Goal: Transaction & Acquisition: Purchase product/service

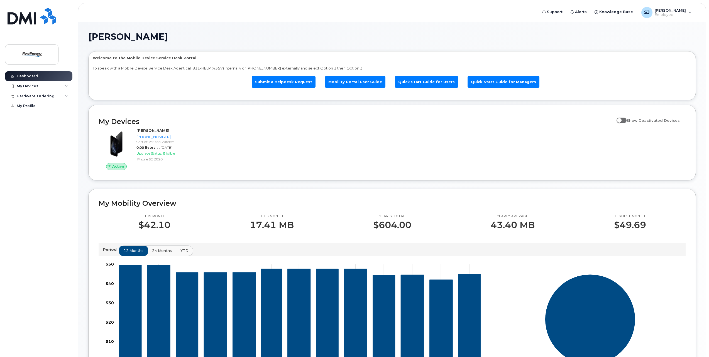
scroll to position [165, 0]
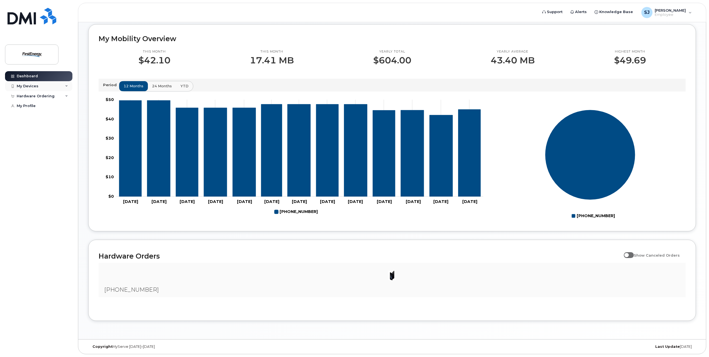
click at [67, 85] on icon at bounding box center [66, 86] width 3 height 3
click at [68, 131] on div "Hardware Ordering" at bounding box center [38, 126] width 67 height 10
click at [34, 148] on div "New Order" at bounding box center [29, 147] width 21 height 5
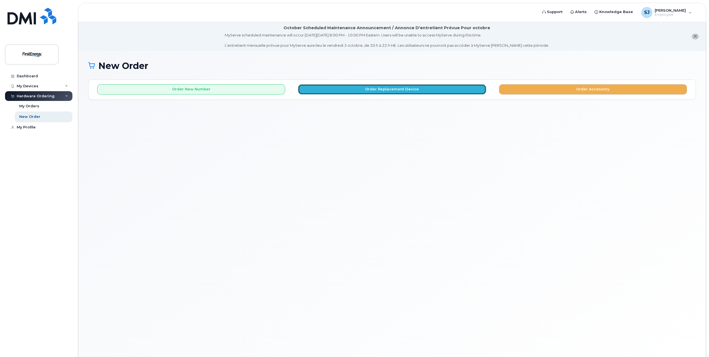
click at [388, 91] on button "Order Replacement Device" at bounding box center [392, 89] width 188 height 10
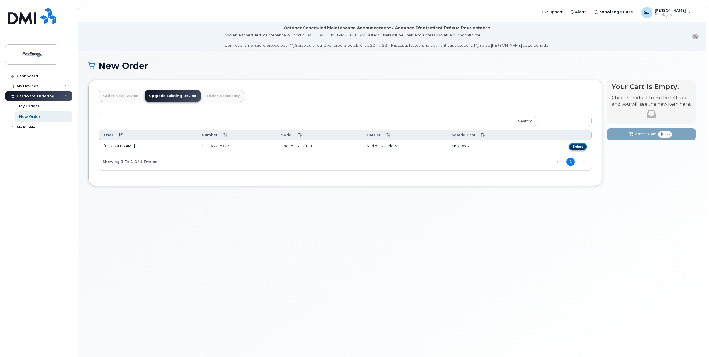
click at [576, 148] on button "Select" at bounding box center [578, 146] width 18 height 7
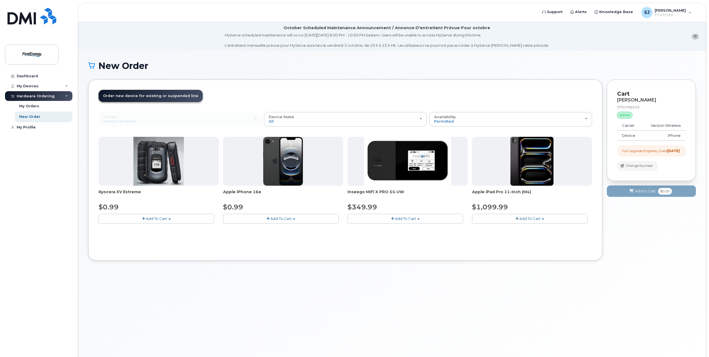
click at [301, 219] on button "Add To Cart" at bounding box center [281, 219] width 116 height 10
click at [274, 220] on span "Add To Cart" at bounding box center [280, 219] width 21 height 4
click at [289, 173] on img at bounding box center [283, 161] width 40 height 49
click at [295, 218] on button "Add To Cart" at bounding box center [281, 219] width 116 height 10
click at [271, 229] on link "$0.99 - 2 Year Upgrade" at bounding box center [251, 229] width 54 height 7
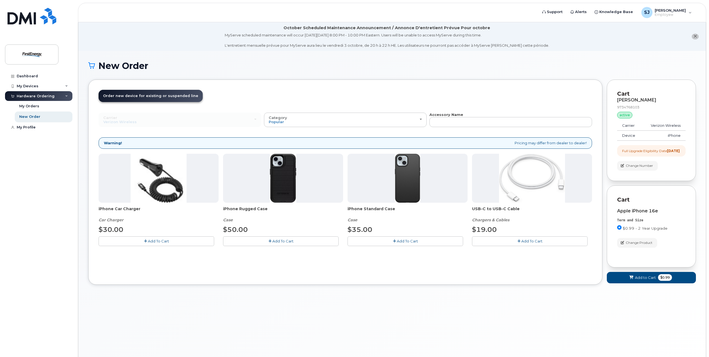
click at [155, 240] on span "Add To Cart" at bounding box center [158, 241] width 21 height 4
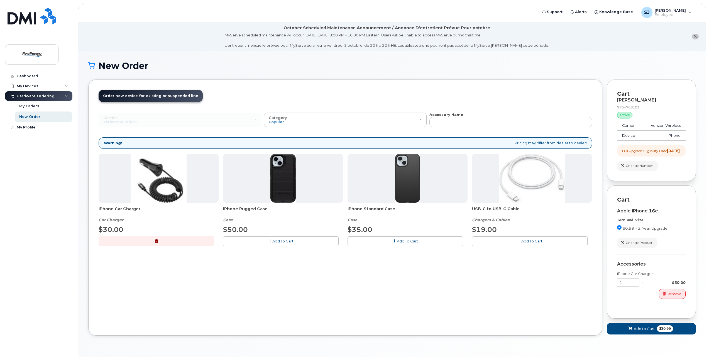
click at [413, 240] on span "Add To Cart" at bounding box center [407, 241] width 21 height 4
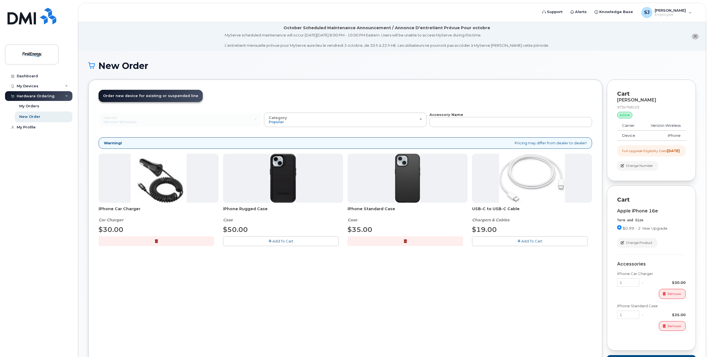
click at [529, 241] on span "Add To Cart" at bounding box center [531, 241] width 21 height 4
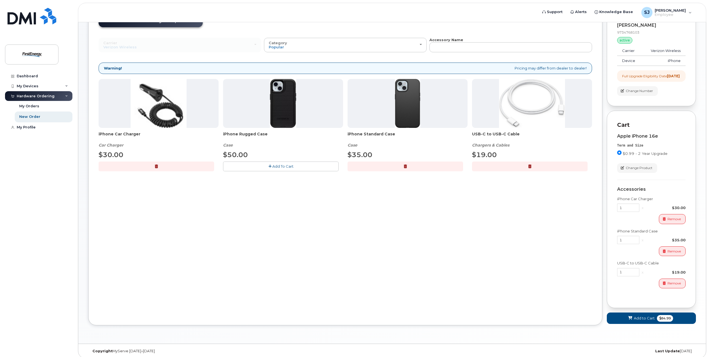
scroll to position [84, 0]
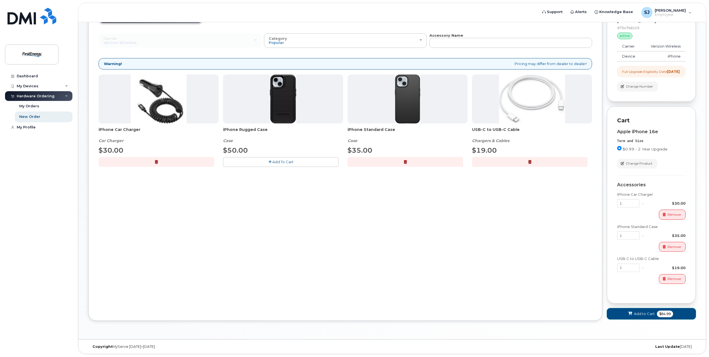
click at [650, 315] on span "Add to Cart" at bounding box center [644, 314] width 21 height 5
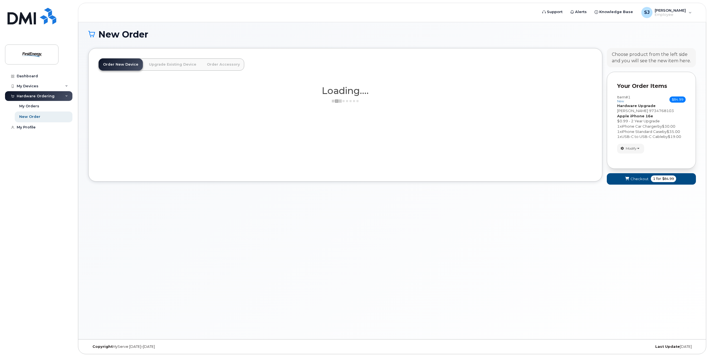
scroll to position [31, 0]
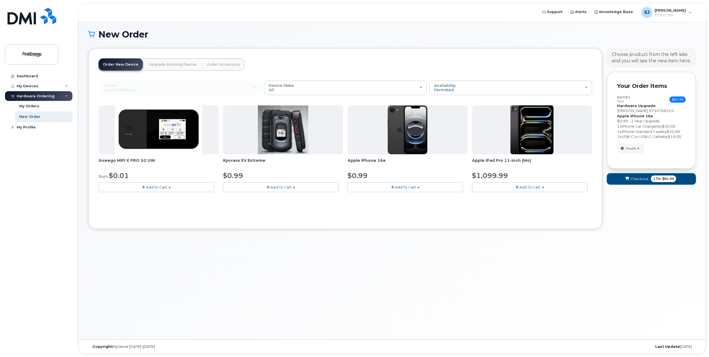
click at [629, 180] on span "submit" at bounding box center [626, 178] width 5 height 5
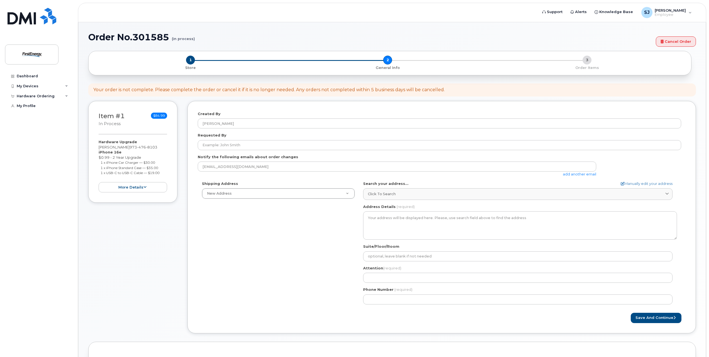
select select
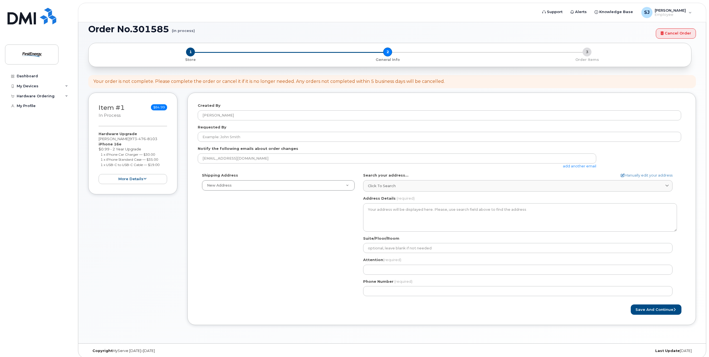
scroll to position [41, 0]
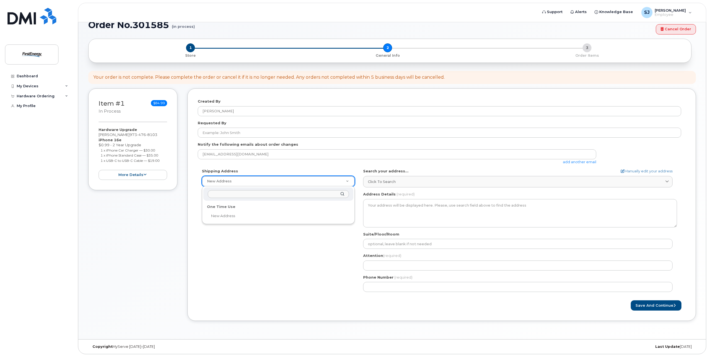
click at [234, 196] on input "text" at bounding box center [278, 194] width 141 height 8
type input "6 Malvern Drive"
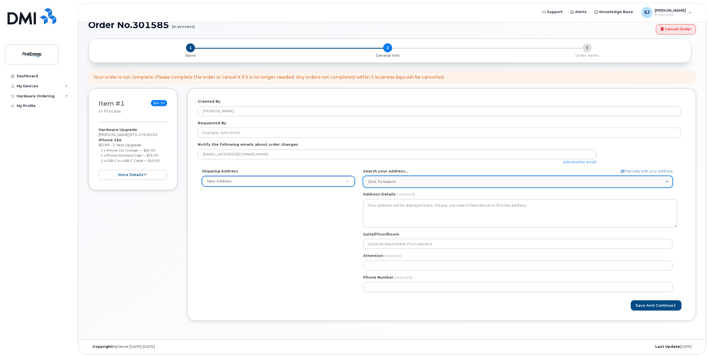
click at [666, 179] on span at bounding box center [666, 181] width 5 height 5
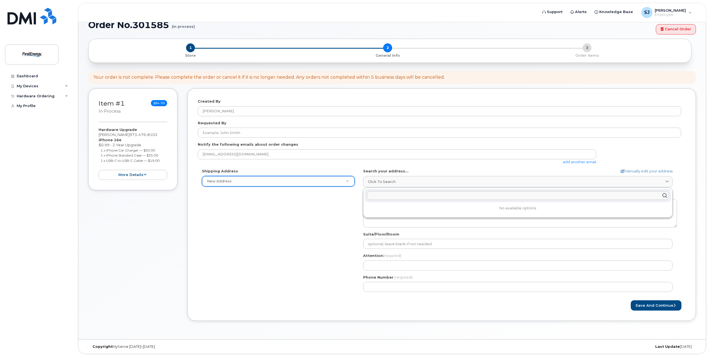
click at [688, 189] on div "Created By Spricigo, Jennifer Requested By Notify the following emails about or…" at bounding box center [441, 205] width 508 height 233
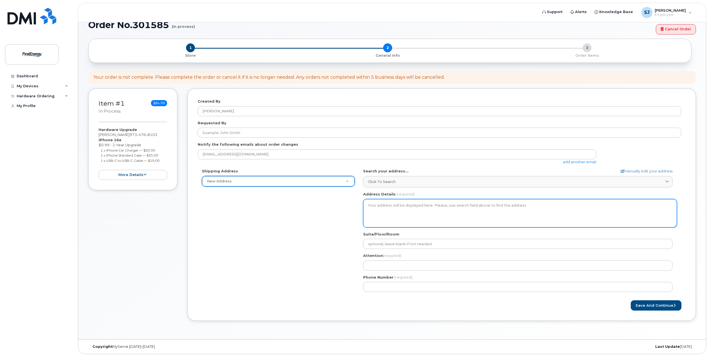
click at [418, 205] on textarea "Address Details" at bounding box center [520, 213] width 314 height 28
click at [394, 204] on textarea "Address Details" at bounding box center [520, 213] width 314 height 28
click at [393, 205] on textarea "Address Details" at bounding box center [520, 213] width 314 height 28
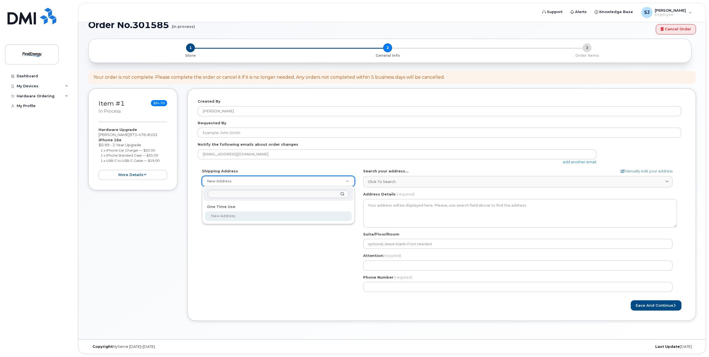
select select
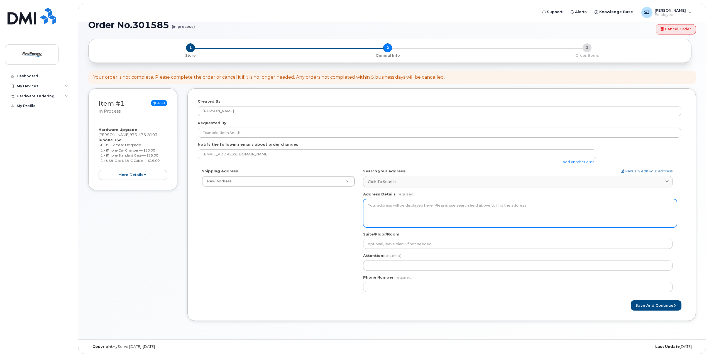
click at [398, 209] on textarea "Address Details" at bounding box center [520, 213] width 314 height 28
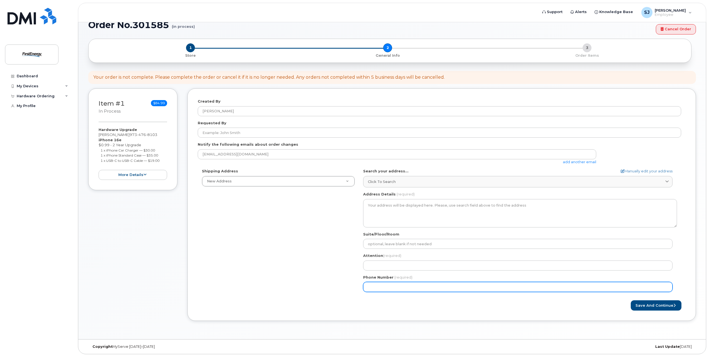
click at [377, 286] on input "Phone Number" at bounding box center [517, 287] width 309 height 10
type input "732266249"
select select
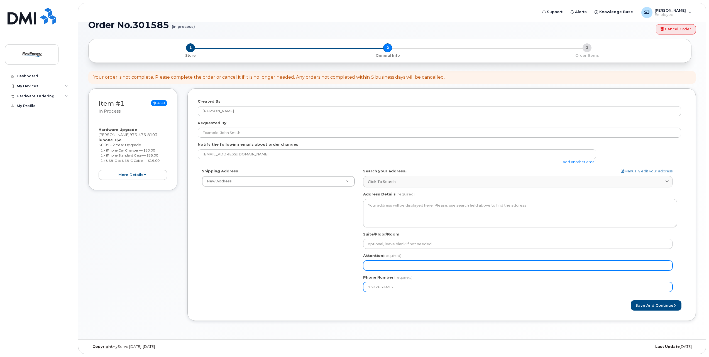
type input "7322662495"
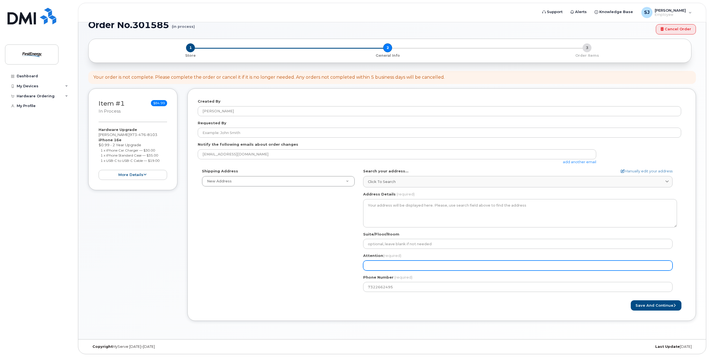
click at [386, 266] on input "Attention (required)" at bounding box center [517, 266] width 309 height 10
select select
type input "J"
select select
type input "Je"
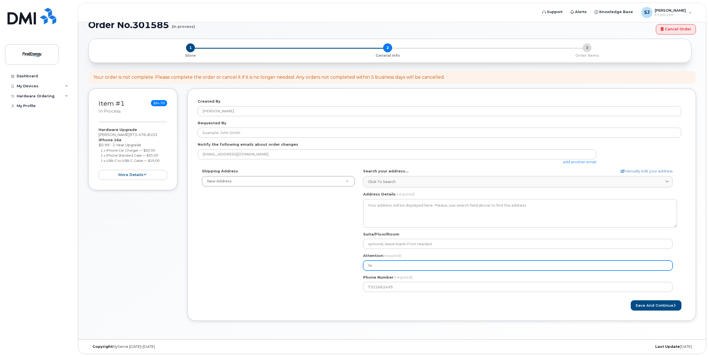
select select
type input "Jen"
select select
type input "Jenn"
select select
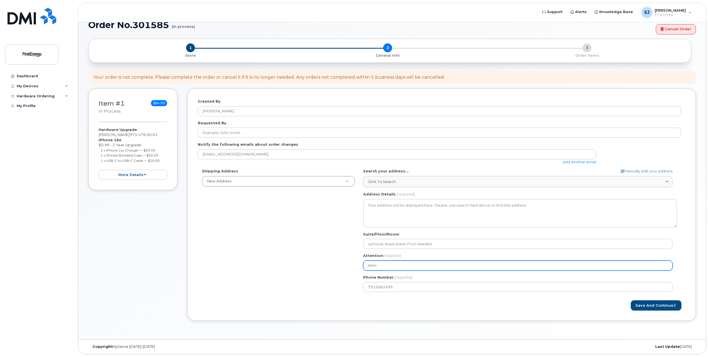
type input "Jenni"
select select
type input "Jennif"
select select
type input "Jennife"
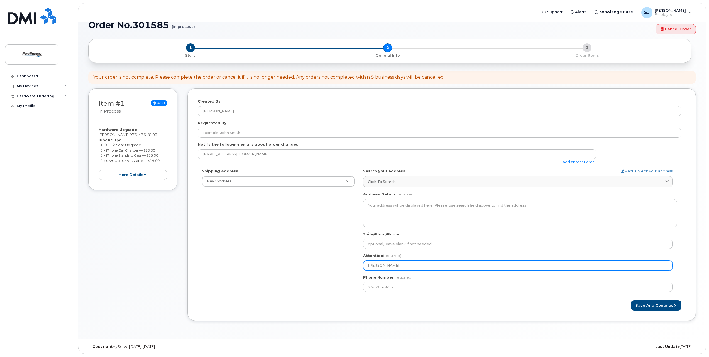
select select
type input "Jennifer"
select select
type input "Jennifer S"
select select
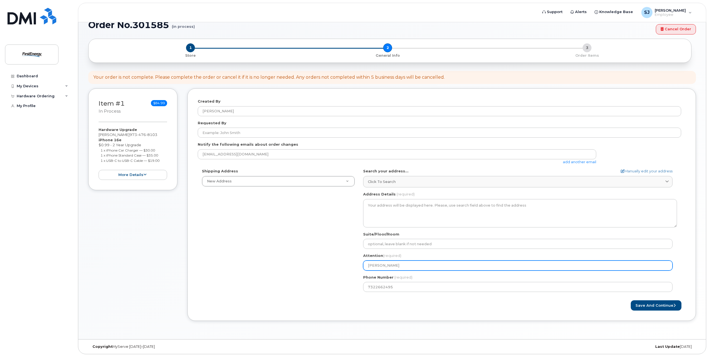
type input "Jennifer Sp"
select select
type input "Jennifer Spr"
select select
type input "Jennifer Spri"
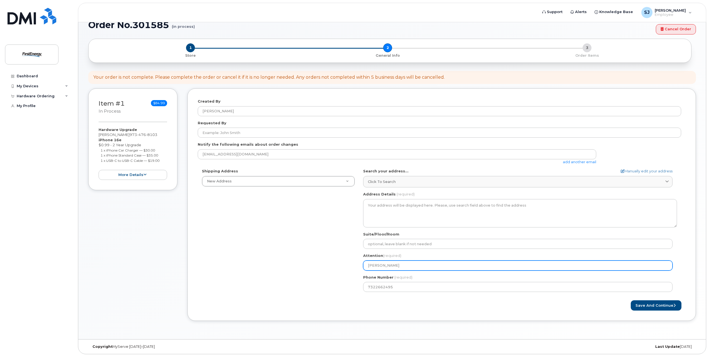
select select
type input "Jennifer Spric"
select select
type input "Jennifer Sprici"
select select
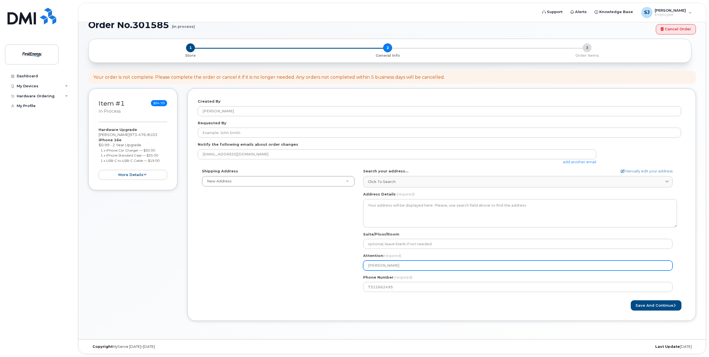
type input "Jennifer Spricig"
select select
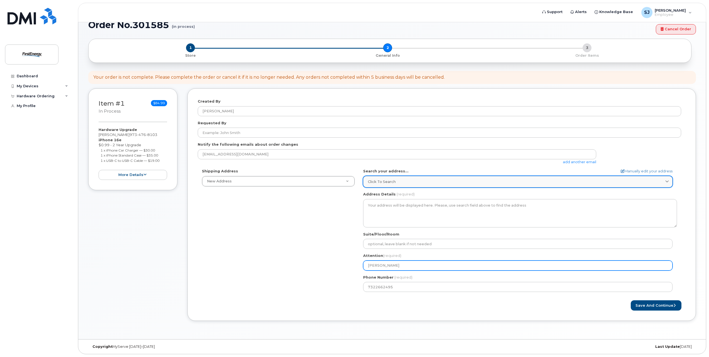
type input "[PERSON_NAME]"
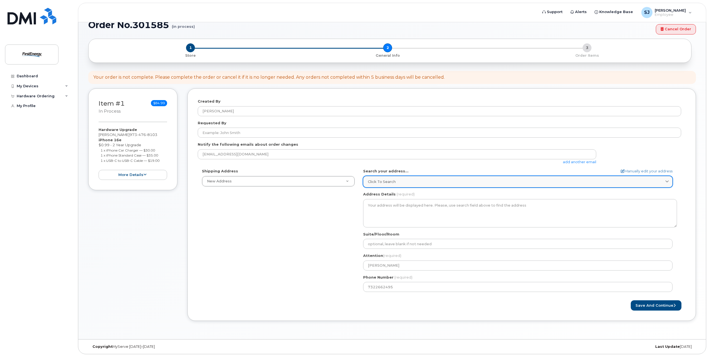
click at [393, 185] on span "Click to search" at bounding box center [382, 181] width 28 height 5
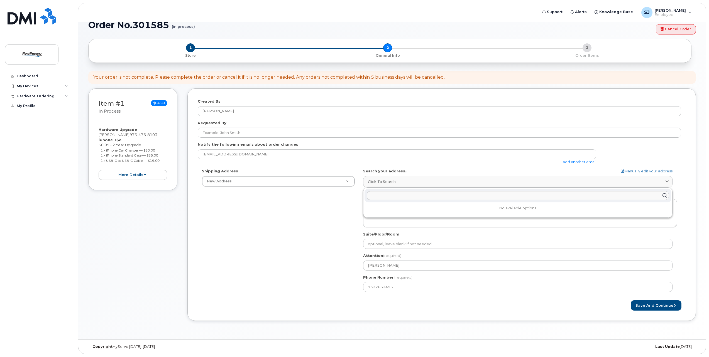
drag, startPoint x: 523, startPoint y: 207, endPoint x: 531, endPoint y: 207, distance: 8.1
click at [528, 207] on p "No available options" at bounding box center [517, 208] width 307 height 5
click at [637, 151] on div "jspricigo@firstenergycorp.com add another email" at bounding box center [439, 156] width 483 height 15
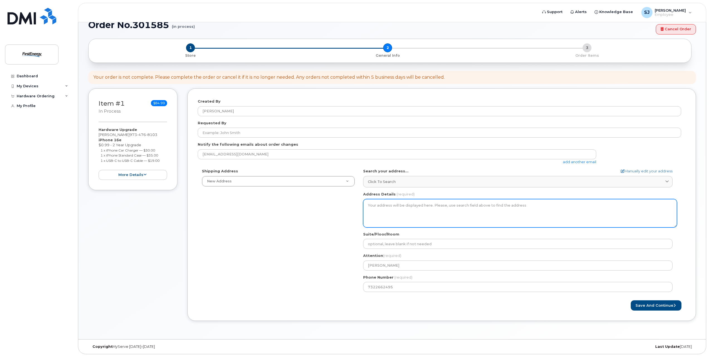
click at [392, 207] on textarea "Address Details" at bounding box center [520, 213] width 314 height 28
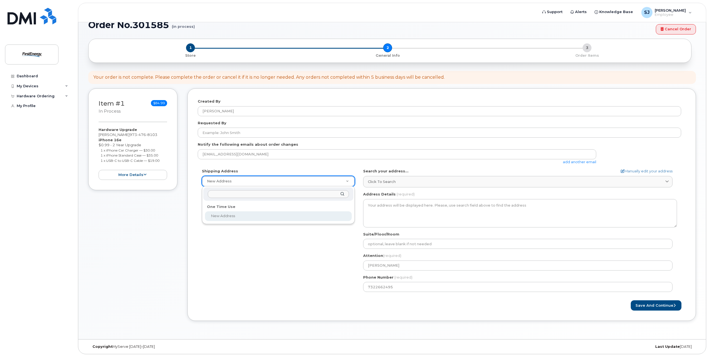
click at [226, 195] on input "text" at bounding box center [278, 194] width 141 height 8
type input "6 Malvern Drive, Clark NJ 07066"
drag, startPoint x: 314, startPoint y: 215, endPoint x: 316, endPoint y: 221, distance: 6.4
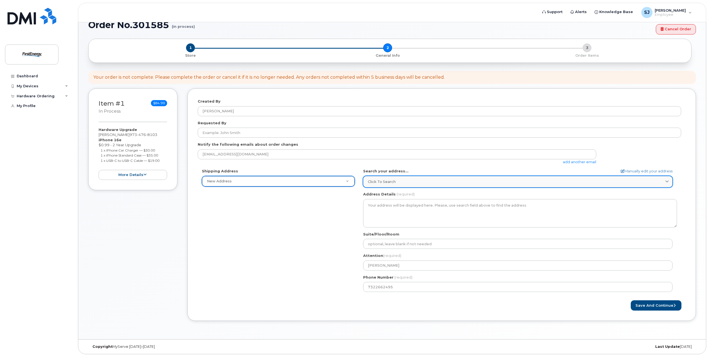
click at [381, 184] on span "Click to search" at bounding box center [382, 181] width 28 height 5
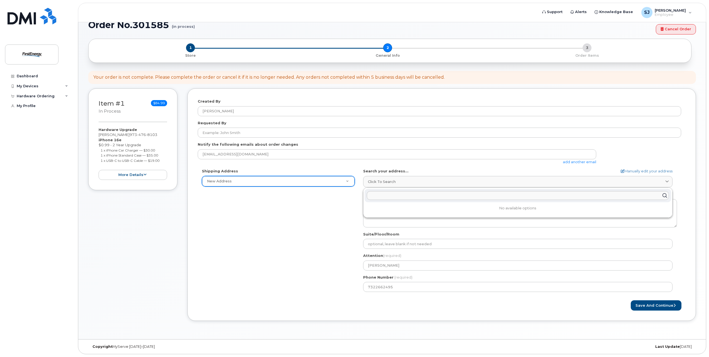
click at [684, 165] on form "Created By Spricigo, Jennifer Requested By Notify the following emails about or…" at bounding box center [442, 205] width 488 height 212
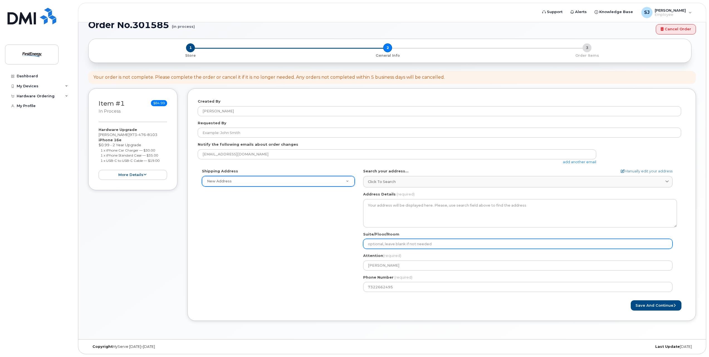
click at [389, 243] on input "Suite/Floor/Room" at bounding box center [517, 244] width 309 height 10
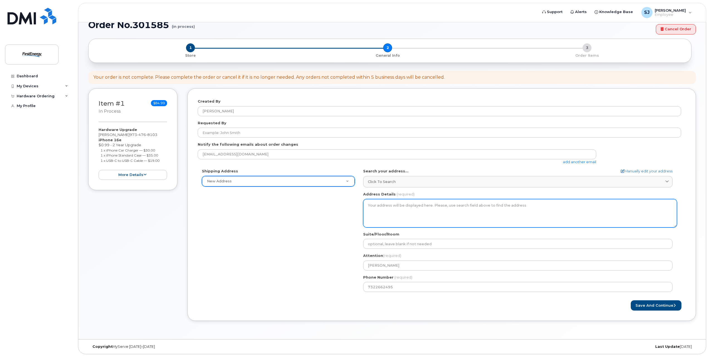
click at [399, 203] on textarea "Address Details" at bounding box center [520, 213] width 314 height 28
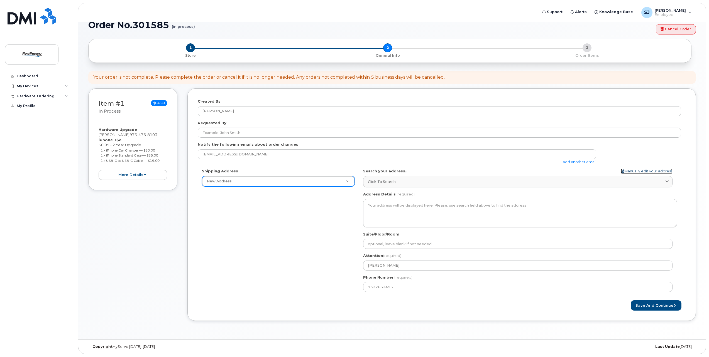
click at [621, 172] on icon at bounding box center [623, 172] width 4 height 4
select select
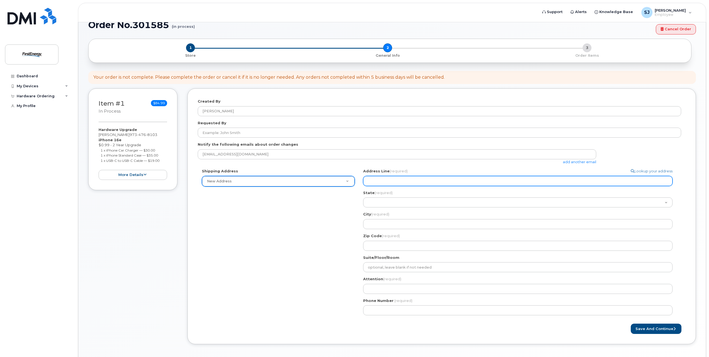
click at [439, 182] on input "Address Line (required)" at bounding box center [517, 181] width 309 height 10
select select
type input "6"
select select
type input "6 M"
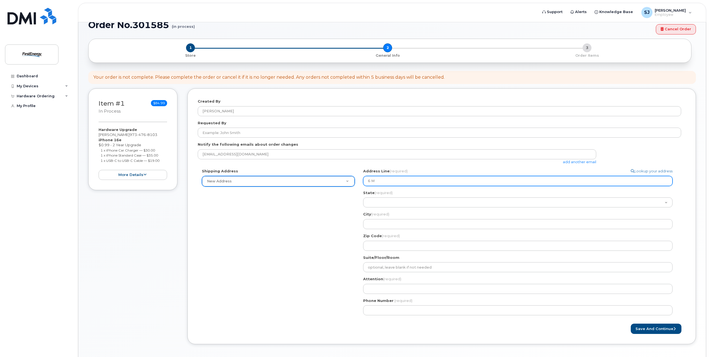
select select
type input "6 MN"
select select
type input "6 MNa"
select select
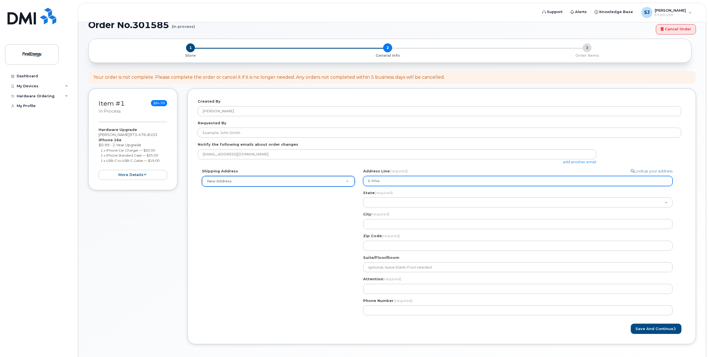
type input "6 MN"
select select
type input "6 M"
select select
type input "6 Ma"
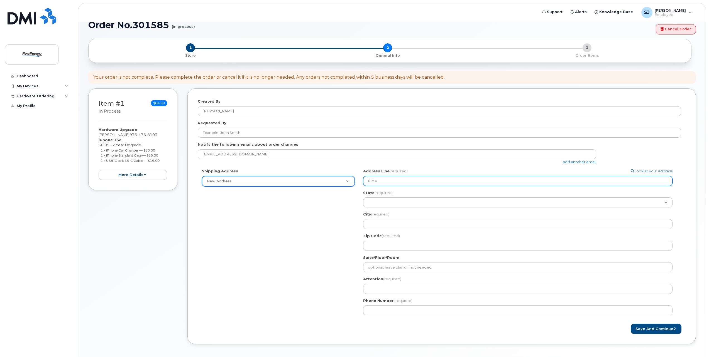
select select
type input "6 Mal"
select select
type input "6 Malv"
select select
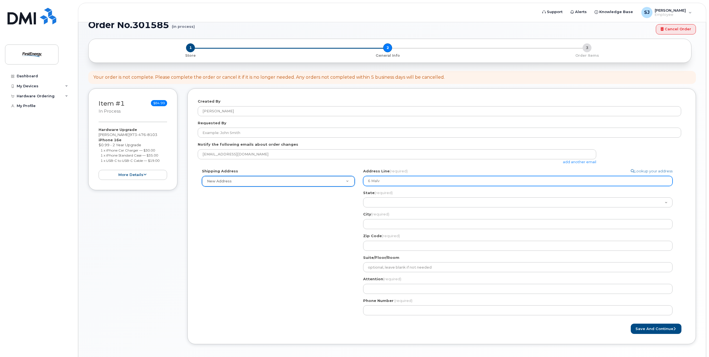
type input "6 Malve"
select select
type input "6 Malver"
select select
type input "6 Malvern"
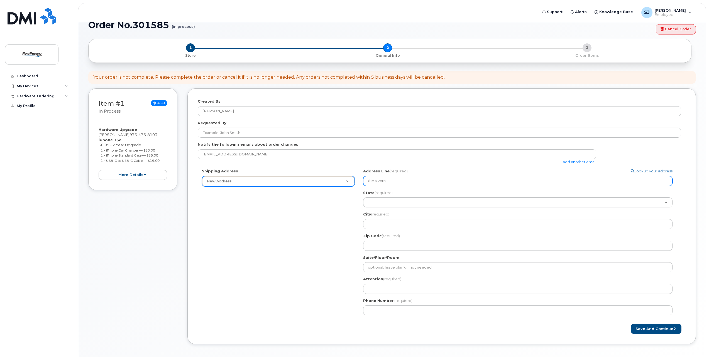
select select
type input "6 Malvern D"
select select
type input "6 Malvern Dr"
select select
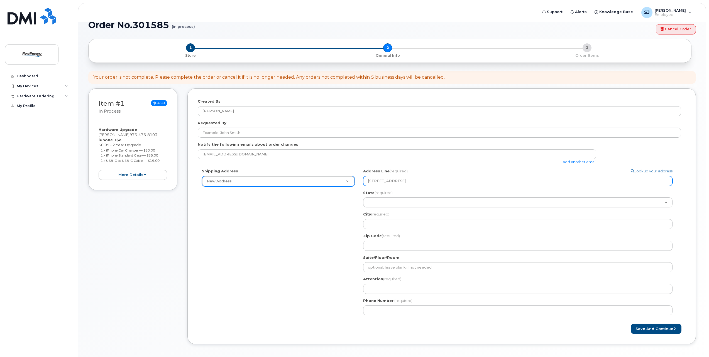
type input "6 Malvern Dri"
select select
type input "6 Malvern Driv"
select select
type input "6 Malvern Drive"
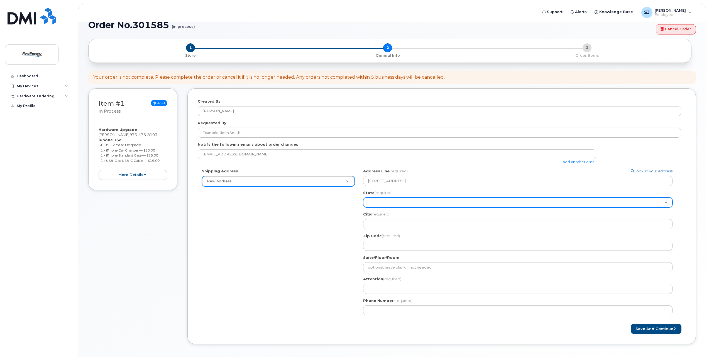
click at [386, 199] on select "Alabama Alaska American Samoa Arizona Arkansas California Colorado Connecticut …" at bounding box center [517, 203] width 309 height 10
select select "NJ"
click at [363, 198] on select "Alabama Alaska American Samoa Arizona Arkansas California Colorado Connecticut …" at bounding box center [517, 203] width 309 height 10
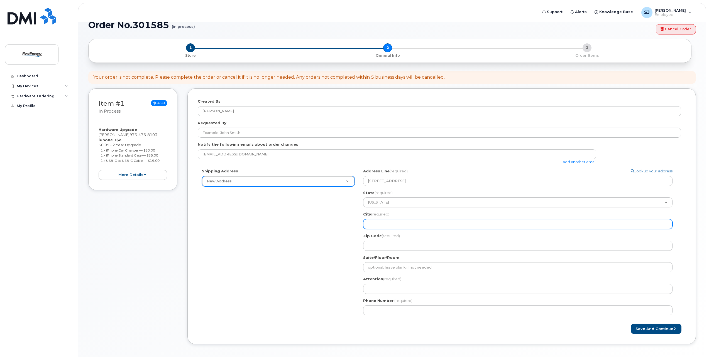
click at [380, 223] on input "City (required)" at bounding box center [517, 224] width 309 height 10
select select
type input "C"
select select
type input "Ca"
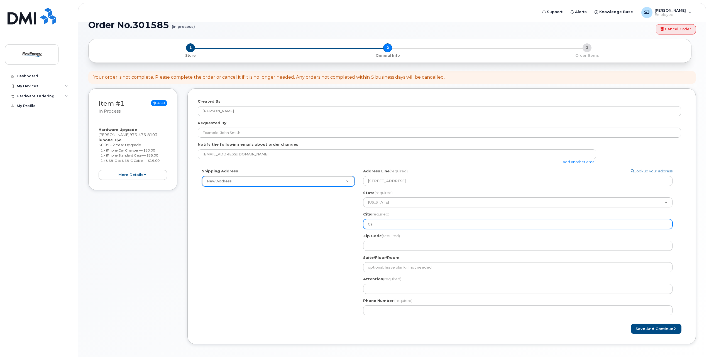
select select
type input "Car"
select select
type input "Carl"
select select
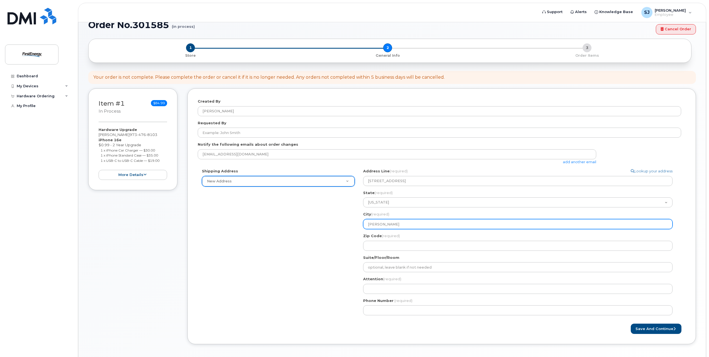
type input "Car"
select select
type input "Ca"
select select
type input "C"
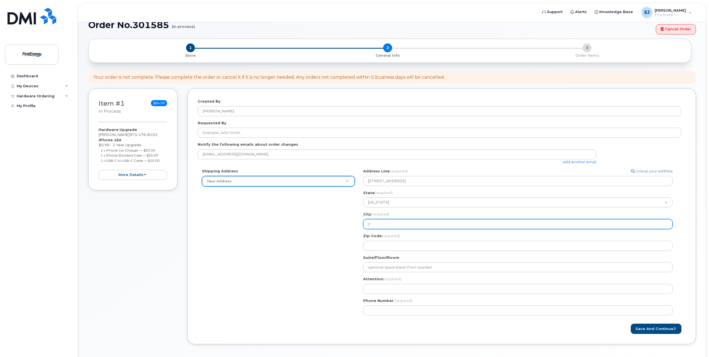
select select
type input "Cl"
select select
type input "Cla"
select select
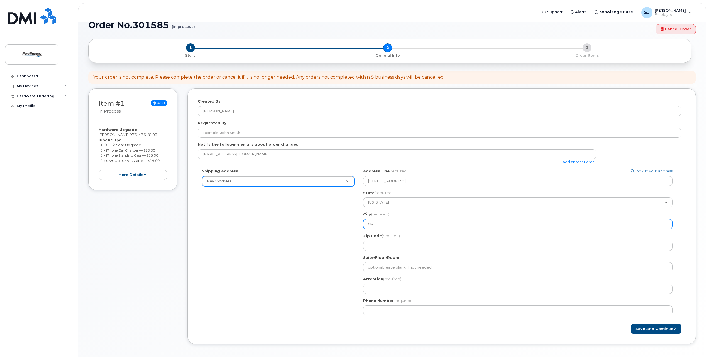
type input "Clar"
select select
type input "Clark"
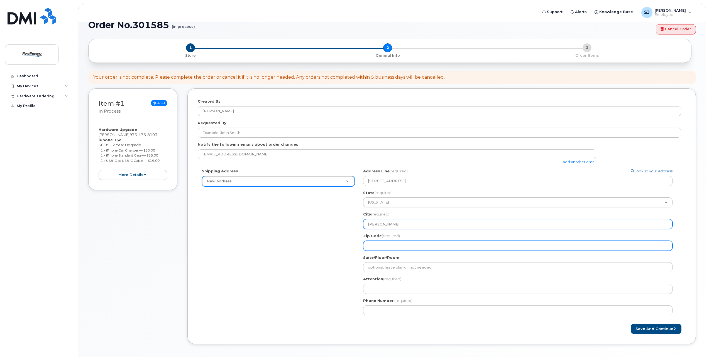
select select
type input "0"
select select
type input "07"
select select
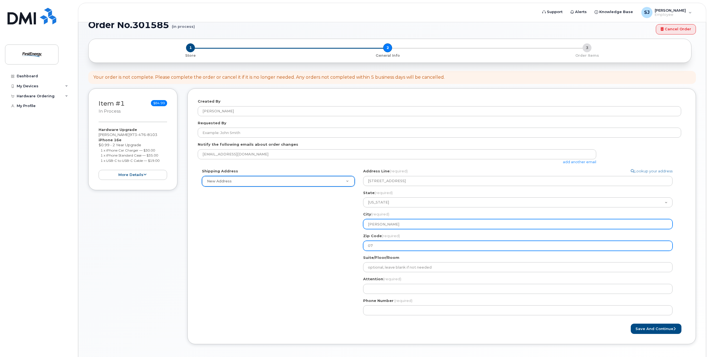
type input "070"
select select
type input "0706"
select select
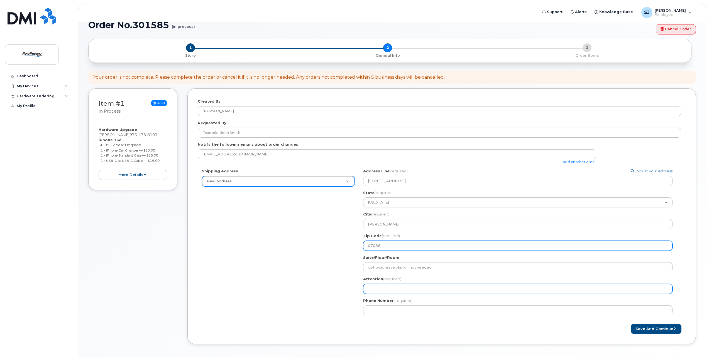
type input "07066"
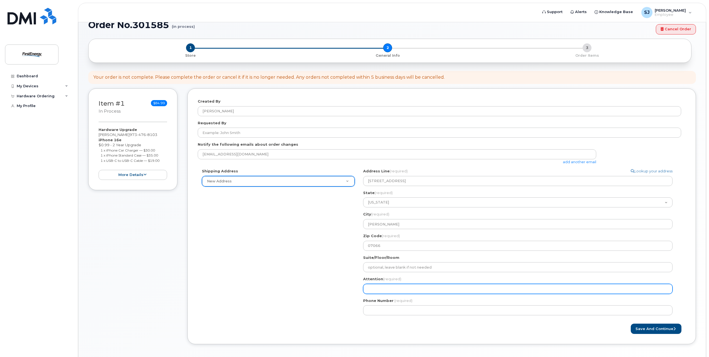
click at [380, 287] on input "Attention (required)" at bounding box center [517, 289] width 309 height 10
select select
type input "J"
select select
type input "Je"
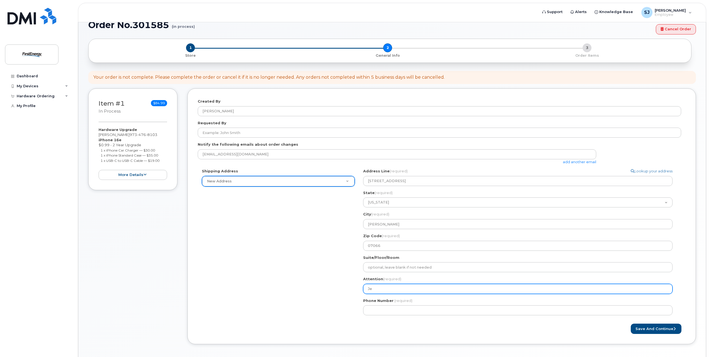
select select
type input "Jen"
select select
type input "Jenn"
select select
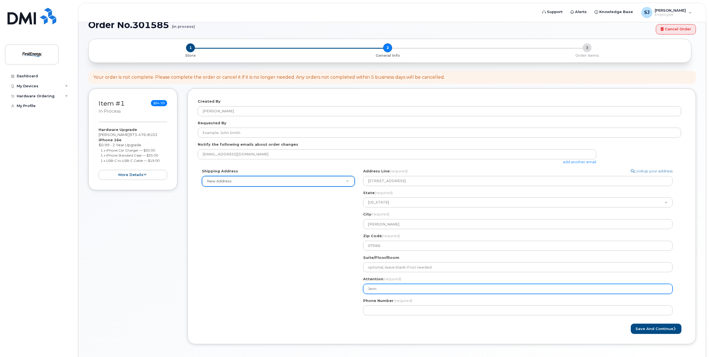
type input "Jenni"
select select
type input "Jennif"
select select
type input "Jennife"
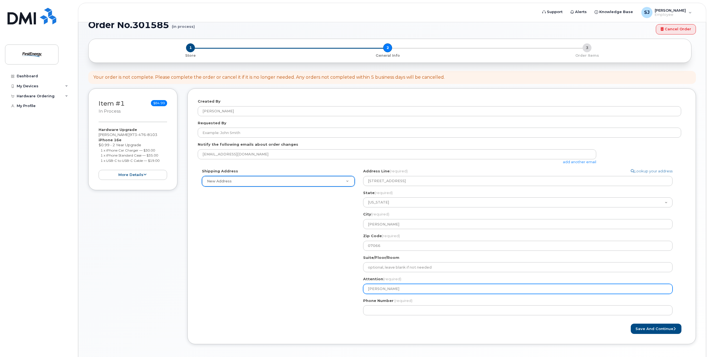
select select
type input "Jennifer"
select select
type input "Jennifer S"
select select
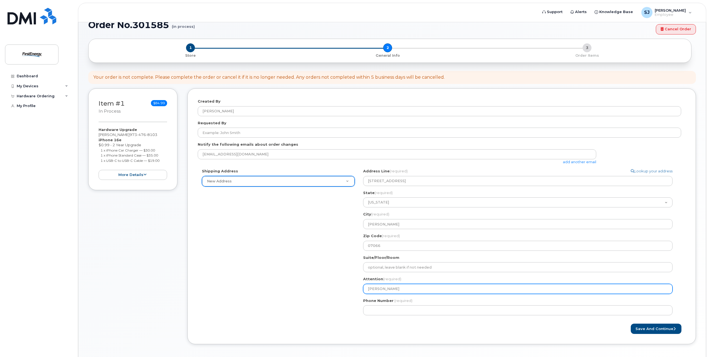
type input "Jennifer Sp"
select select
type input "Jennifer Spr"
select select
type input "Jennifer Spri"
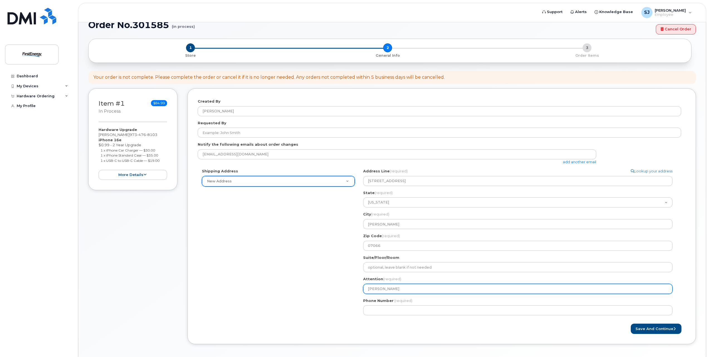
select select
type input "Jennifer Spric"
select select
type input "Jennifer Sprici"
select select
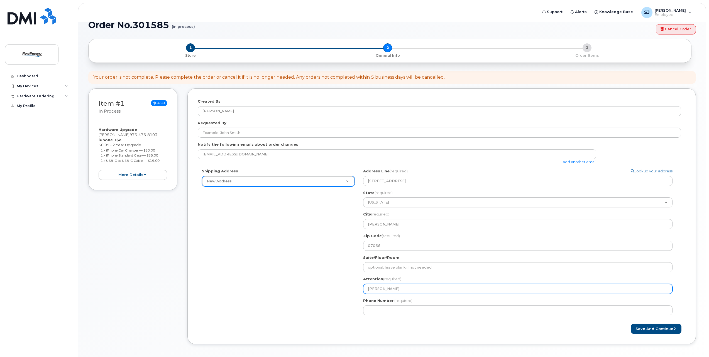
type input "Jennifer Spricig"
select select
type input "[PERSON_NAME]"
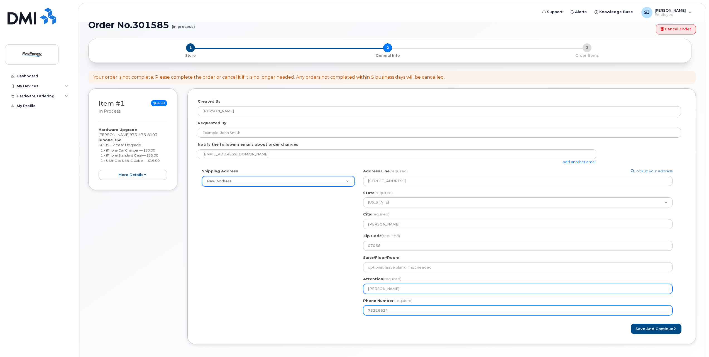
type input "732266249"
select select
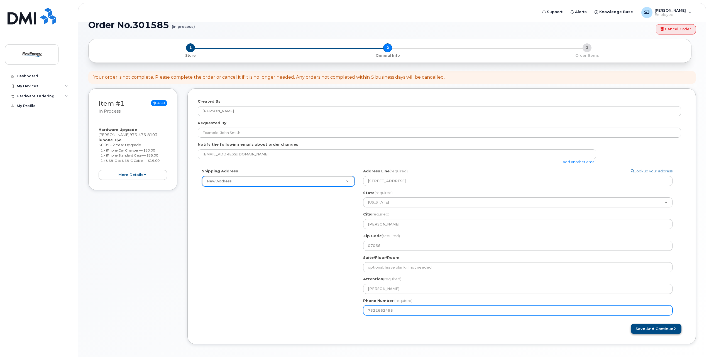
type input "7322662495"
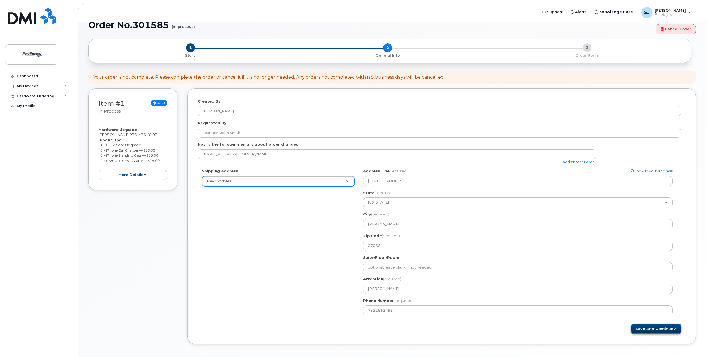
click at [652, 330] on button "Save and Continue" at bounding box center [656, 329] width 51 height 10
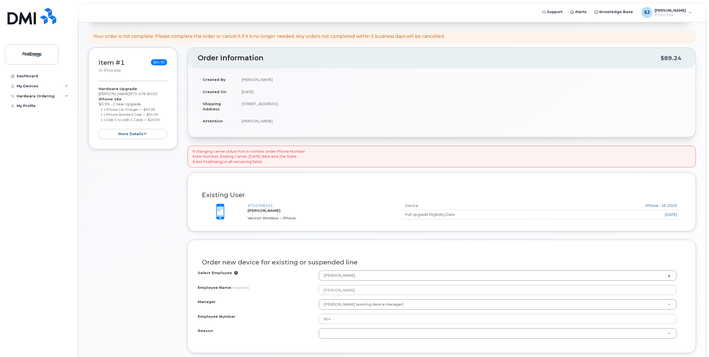
scroll to position [90, 0]
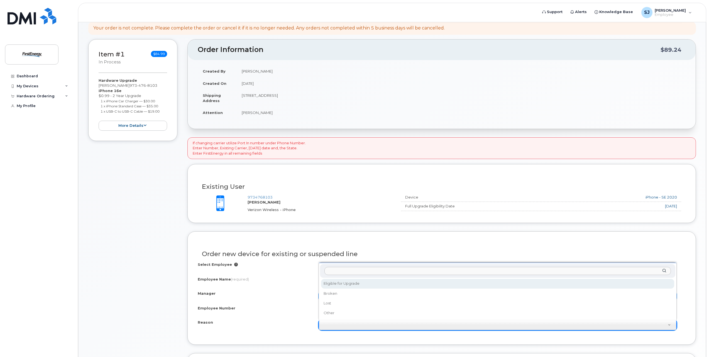
drag, startPoint x: 333, startPoint y: 283, endPoint x: 381, endPoint y: 299, distance: 51.2
select select "eligible_for_upgrade"
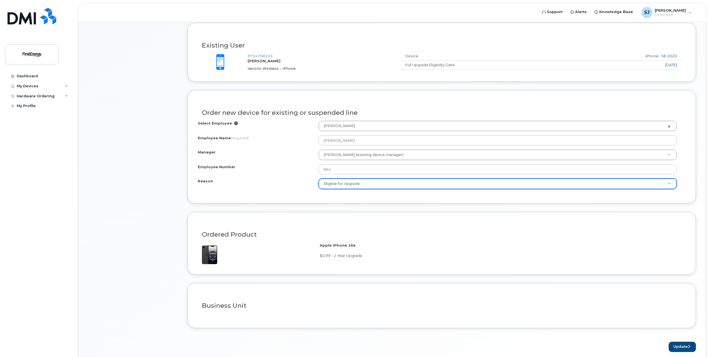
scroll to position [254, 0]
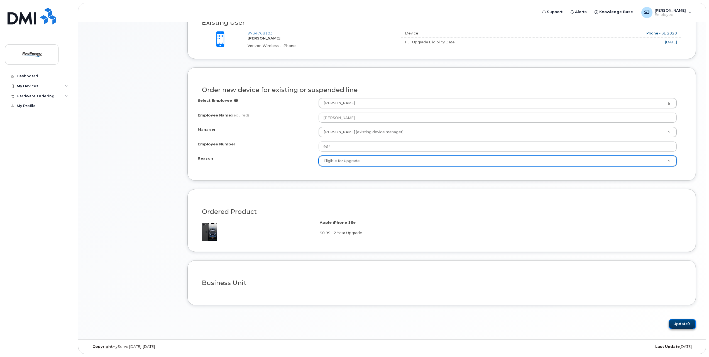
click at [680, 323] on button "Update" at bounding box center [681, 324] width 27 height 10
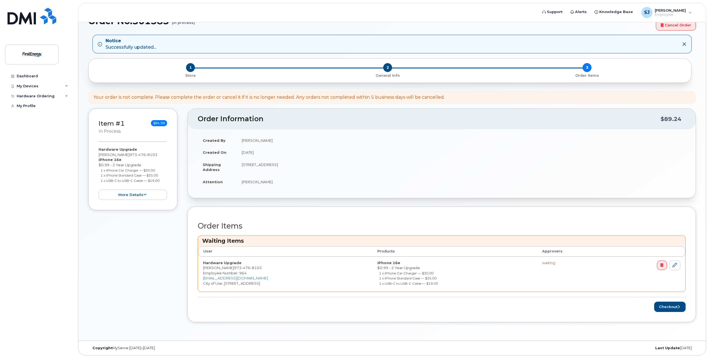
scroll to position [46, 0]
click at [673, 306] on button "Checkout" at bounding box center [669, 306] width 31 height 10
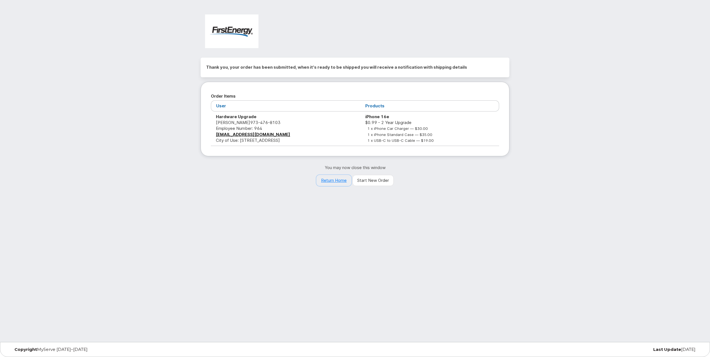
click at [341, 180] on link "Return Home" at bounding box center [334, 180] width 35 height 11
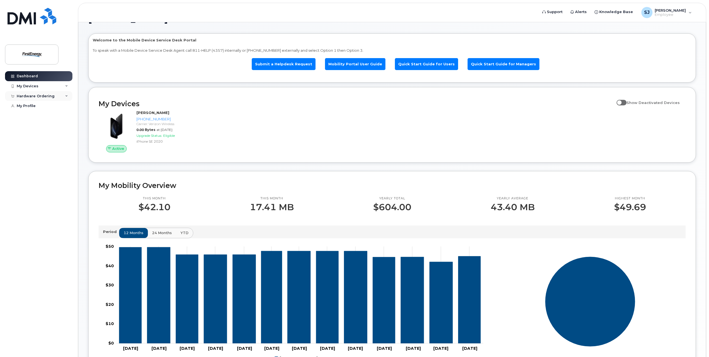
scroll to position [19, 0]
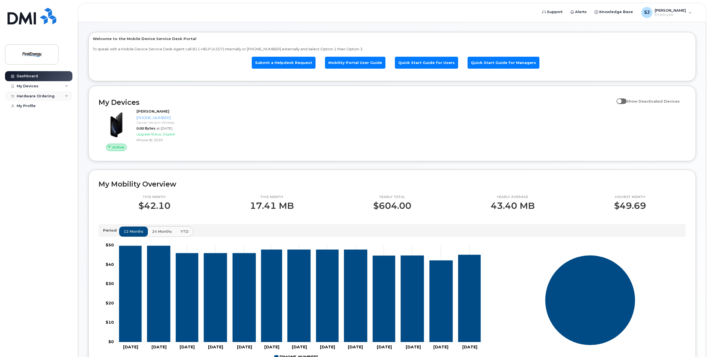
click at [62, 97] on div "Hardware Ordering" at bounding box center [38, 96] width 67 height 10
click at [41, 106] on link "My Orders" at bounding box center [44, 106] width 58 height 11
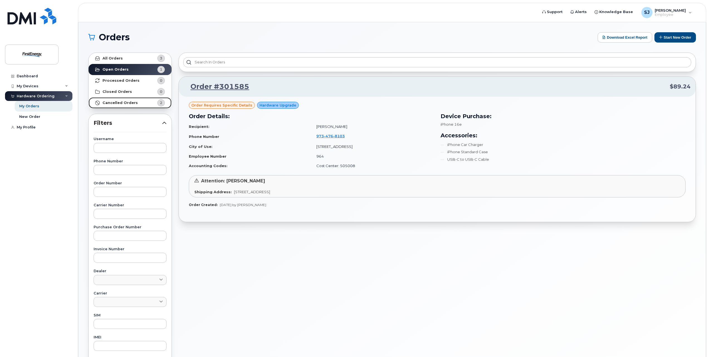
click at [120, 102] on strong "Cancelled Orders" at bounding box center [119, 103] width 35 height 4
